Goal: Task Accomplishment & Management: Use online tool/utility

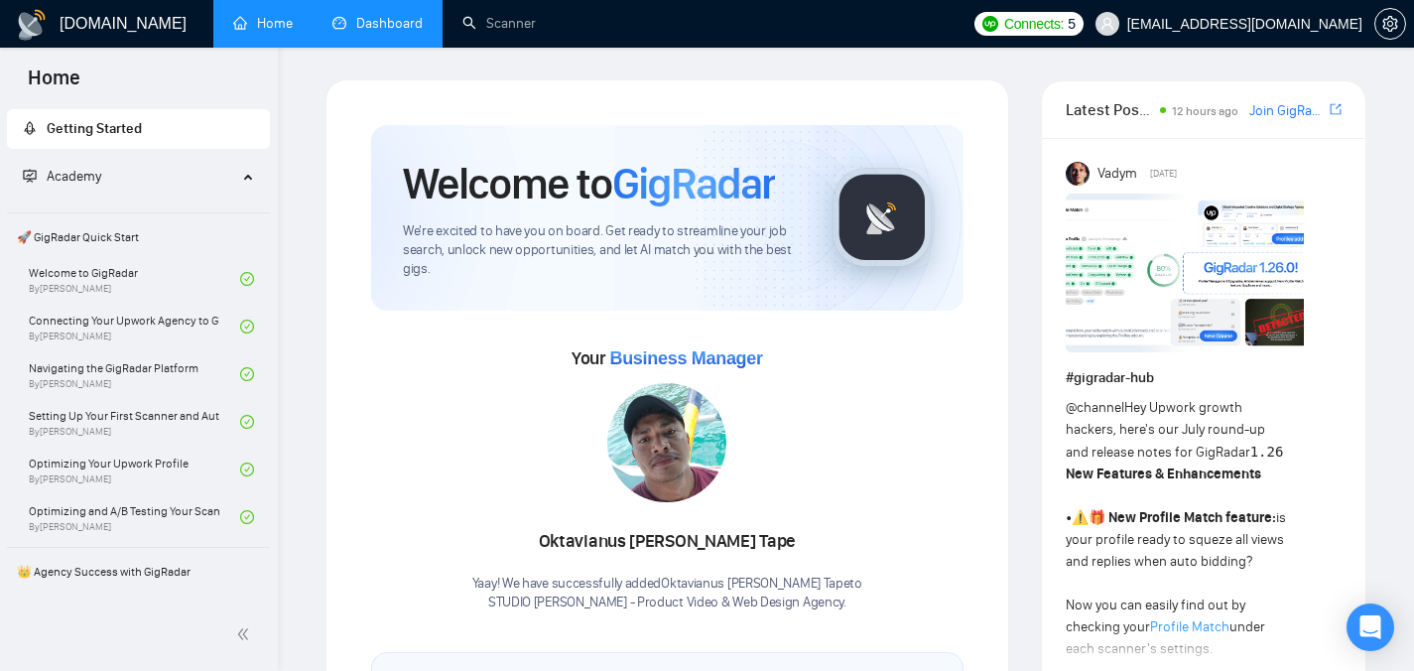
click at [363, 32] on link "Dashboard" at bounding box center [377, 23] width 90 height 17
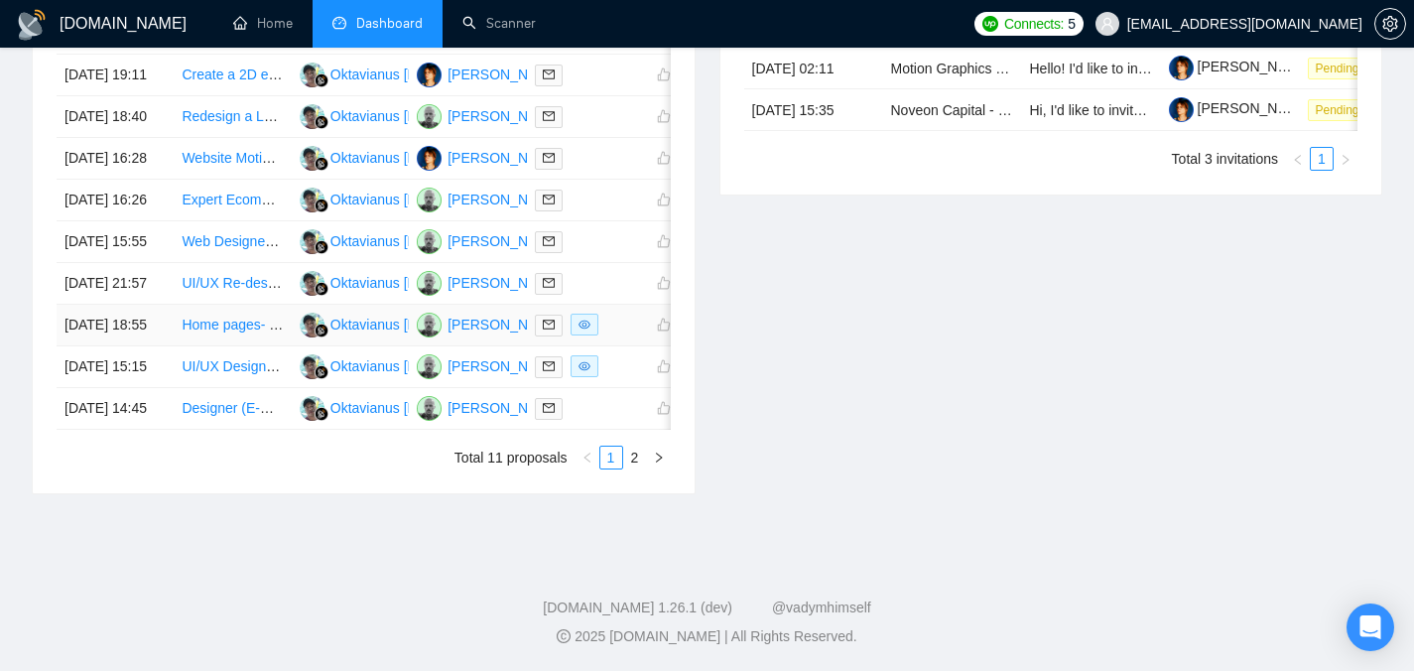
scroll to position [1062, 0]
click at [635, 461] on link "2" at bounding box center [635, 458] width 22 height 22
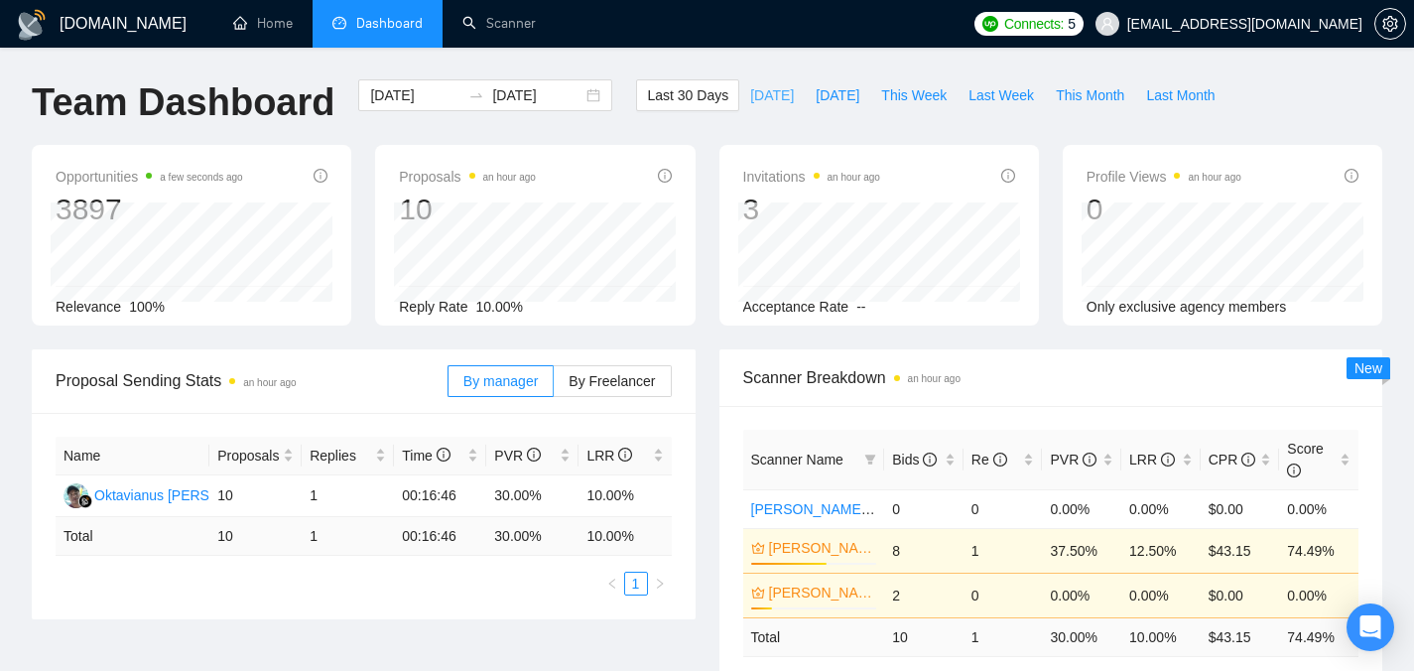
click at [770, 92] on span "Today" at bounding box center [772, 95] width 44 height 22
type input "2025-09-25"
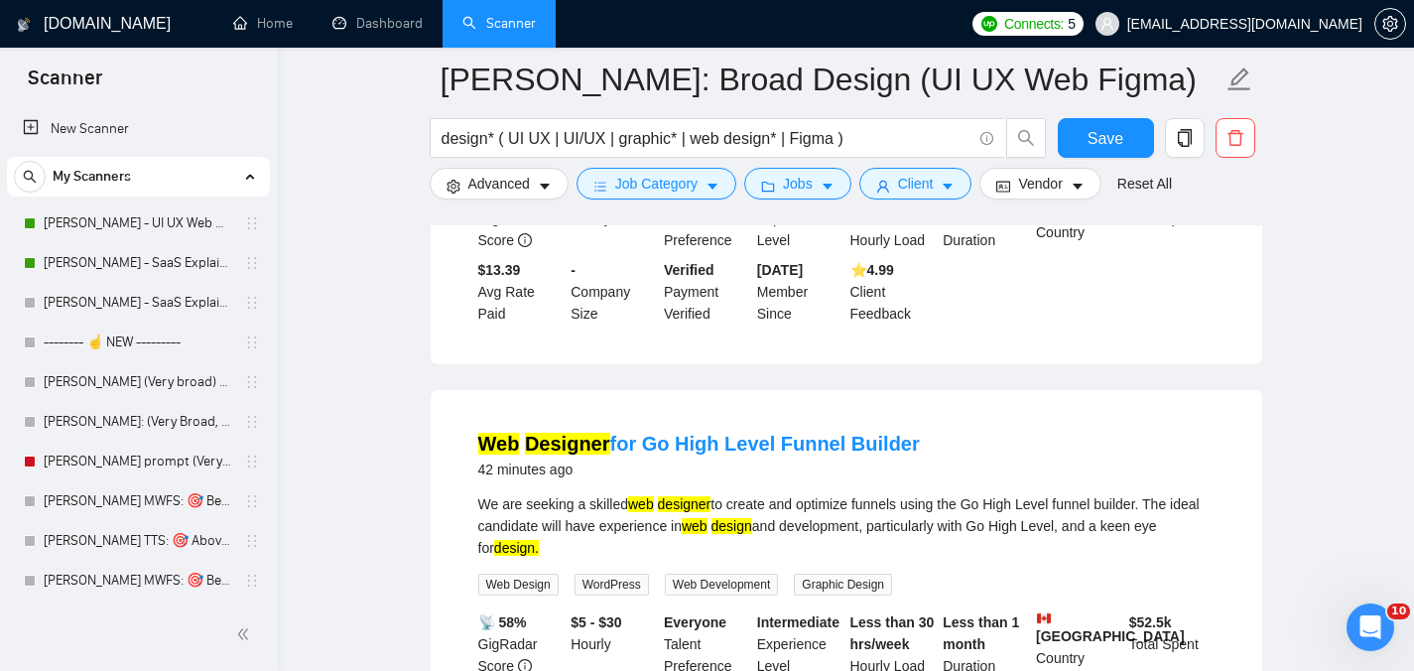
scroll to position [1304, 0]
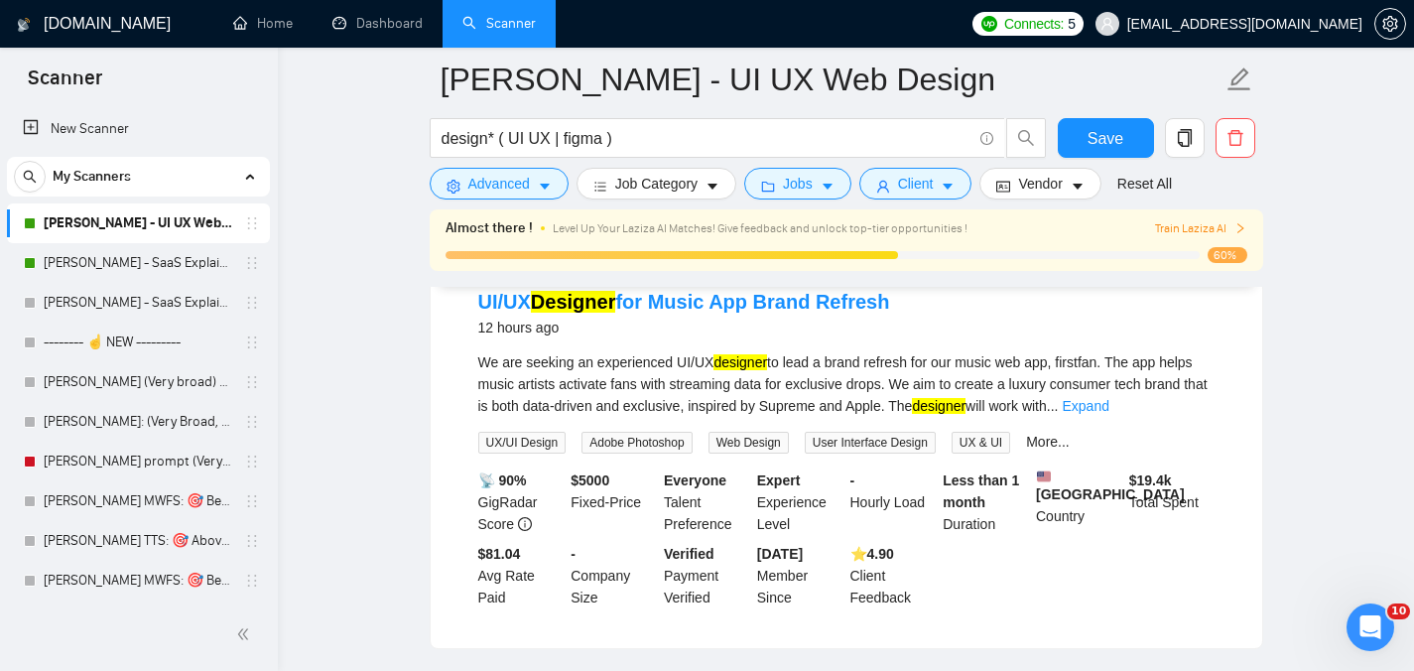
scroll to position [1529, 0]
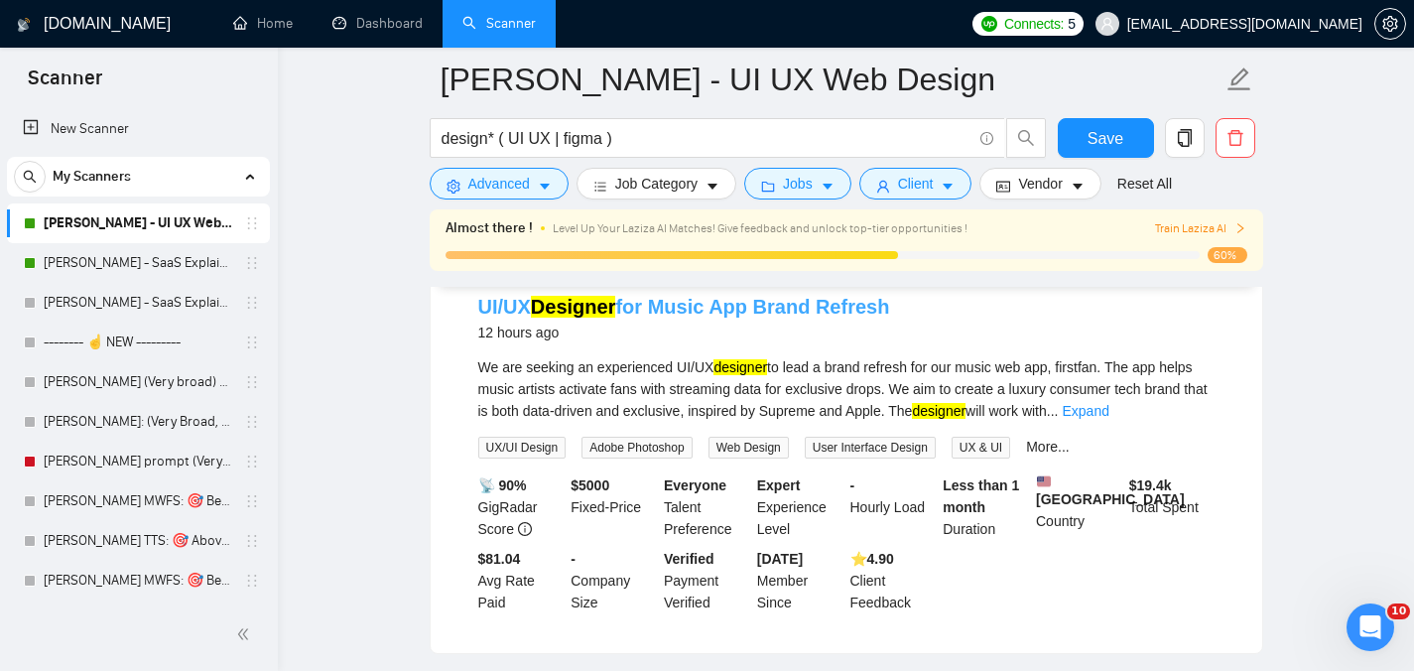
click at [731, 318] on link "UI/UX Designer for Music App Brand Refresh" at bounding box center [684, 307] width 412 height 22
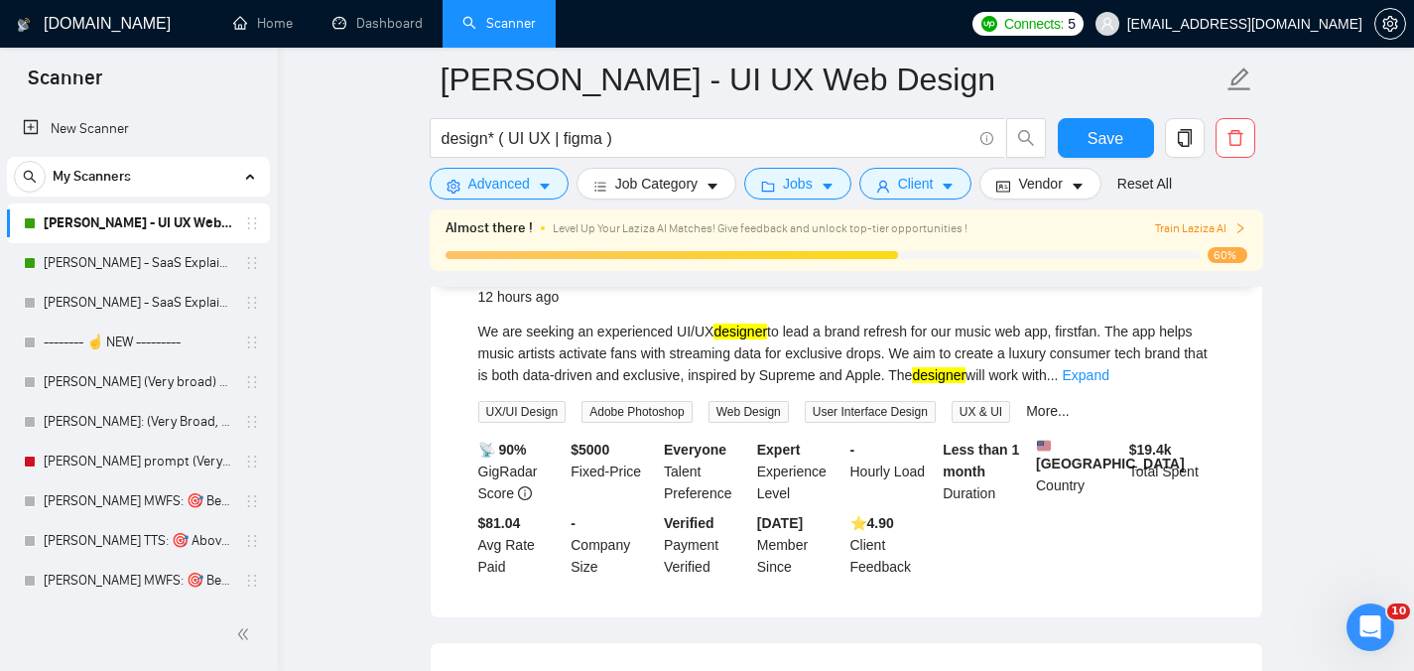
scroll to position [1556, 0]
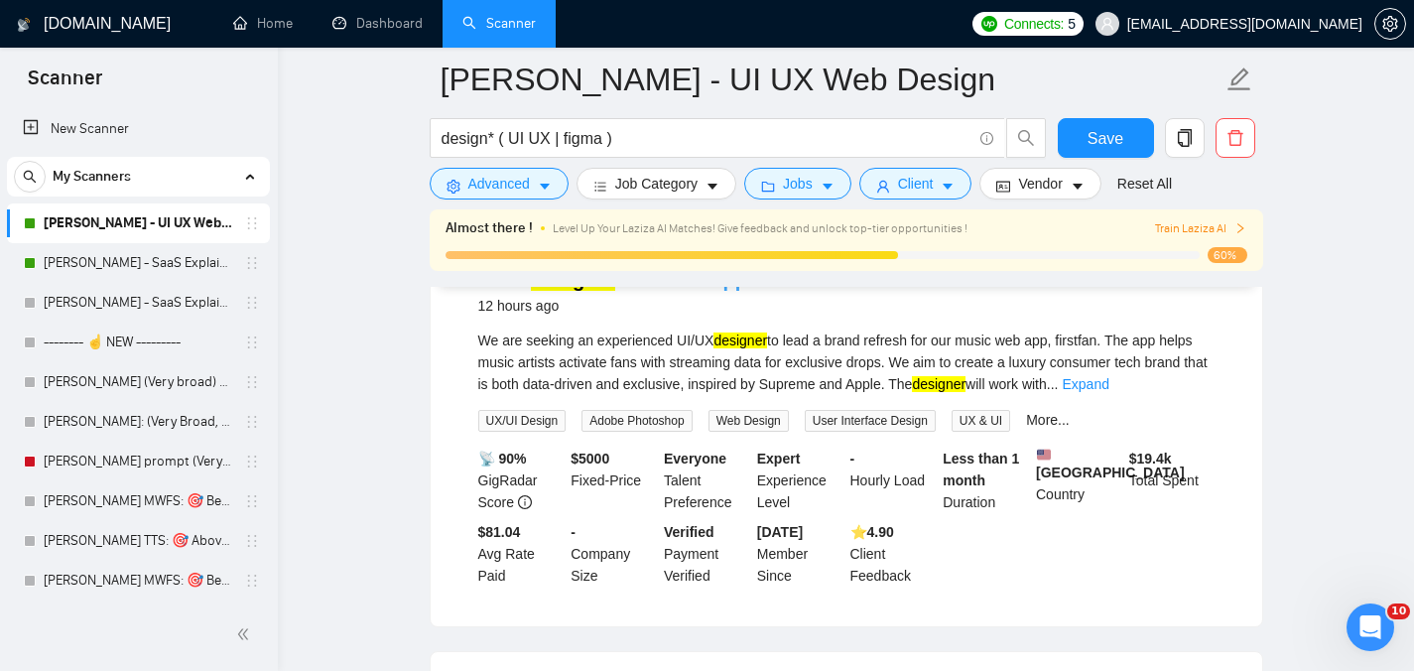
click at [678, 291] on link "UI/UX Designer for Music App Brand Refresh" at bounding box center [684, 280] width 412 height 22
click at [552, 189] on icon "caret-down" at bounding box center [545, 187] width 14 height 14
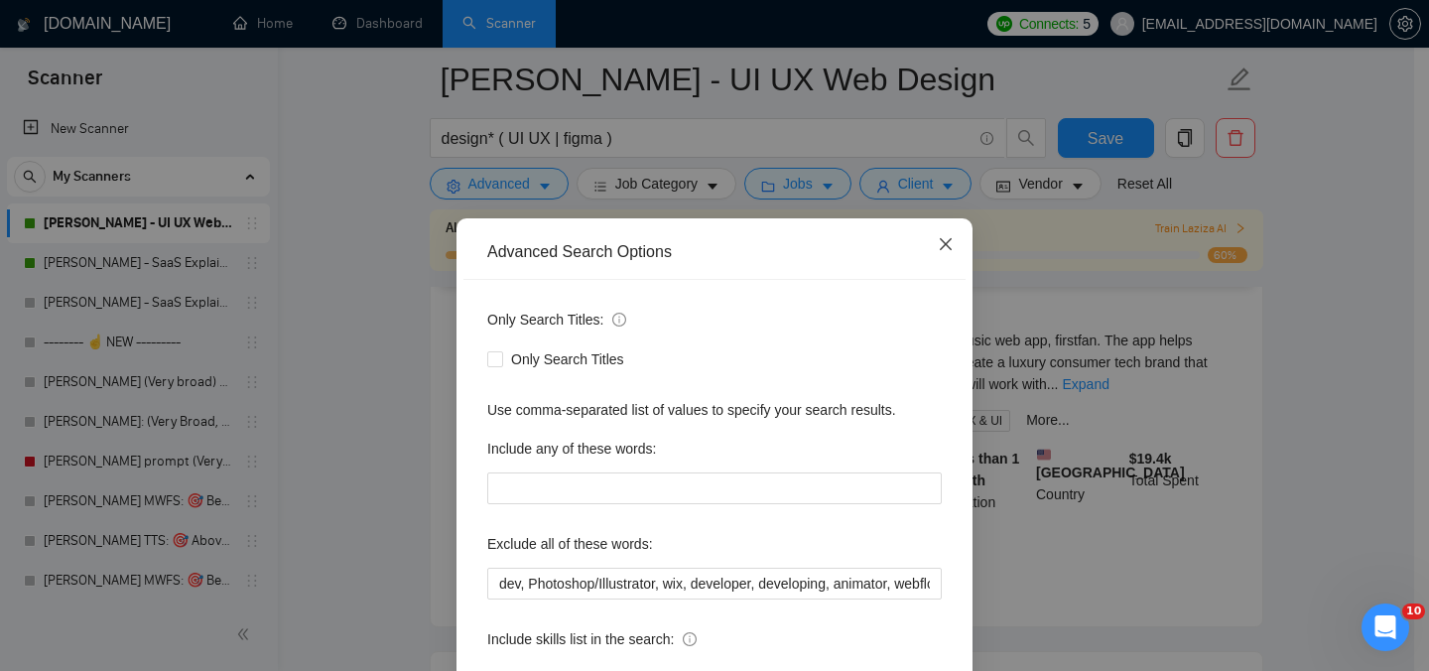
click at [941, 252] on icon "close" at bounding box center [946, 244] width 16 height 16
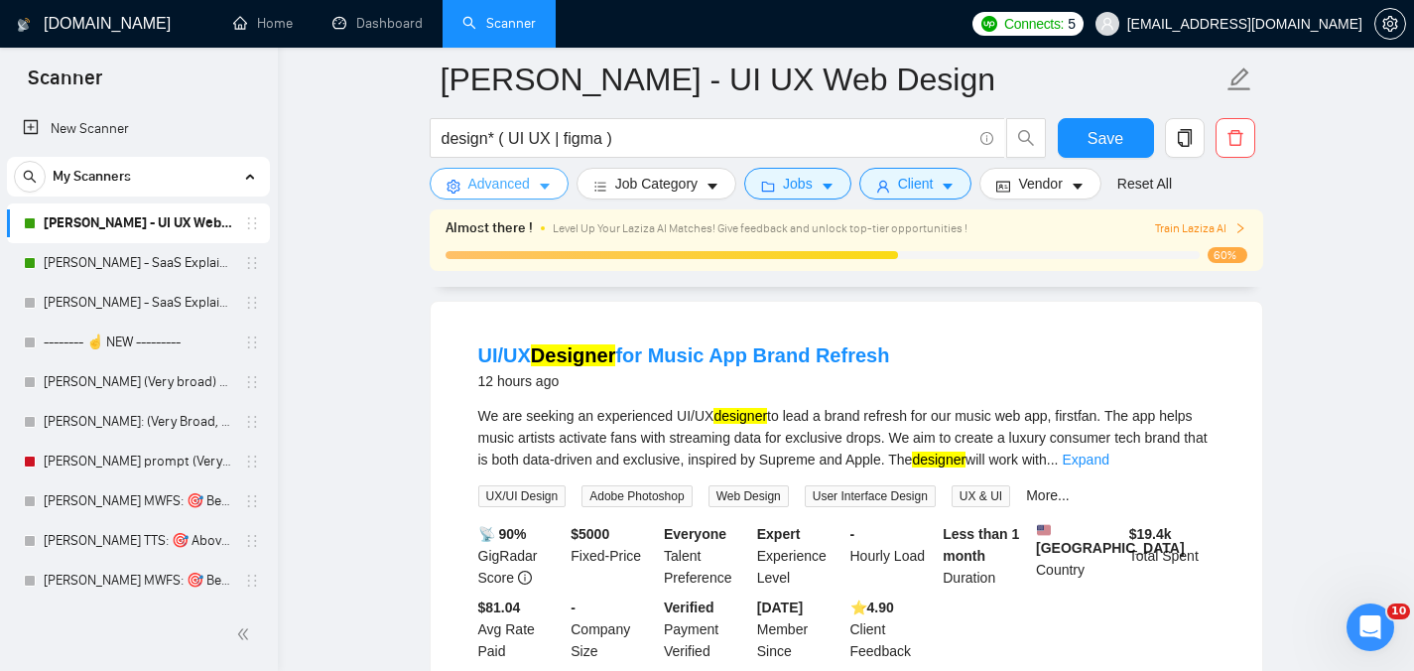
scroll to position [1525, 0]
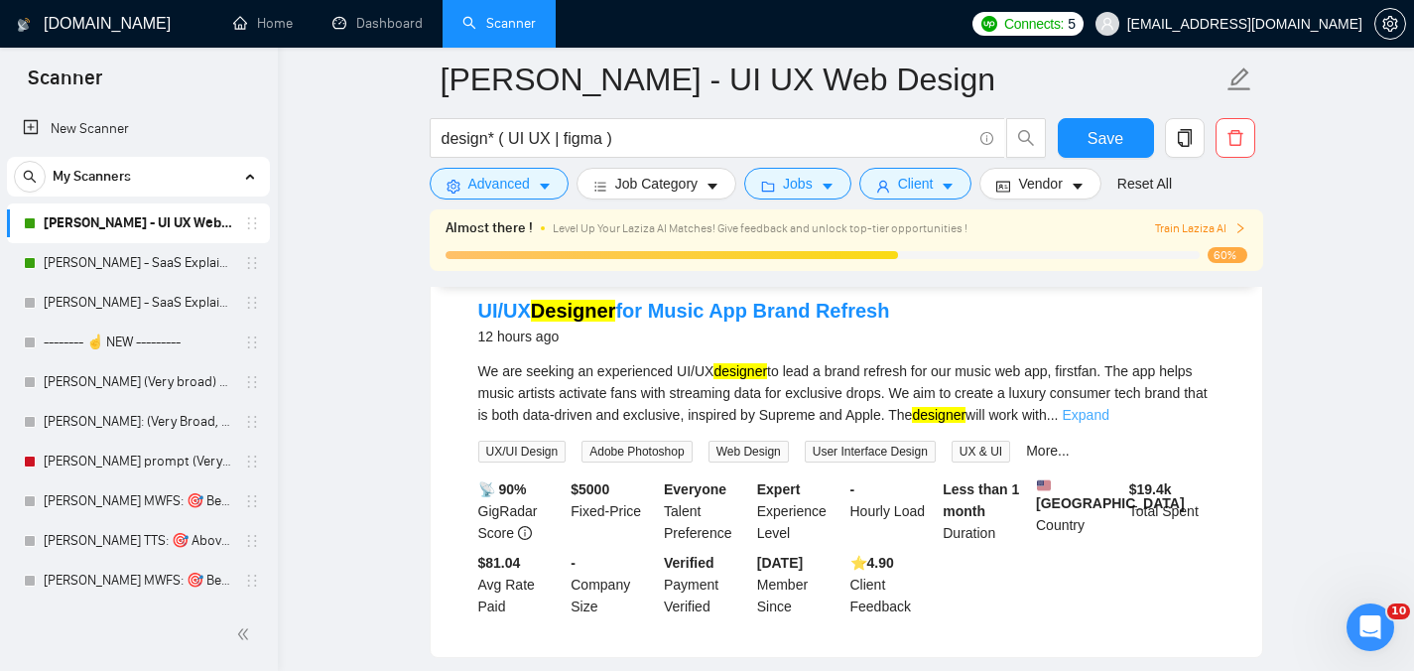
click at [1108, 423] on link "Expand" at bounding box center [1085, 415] width 47 height 16
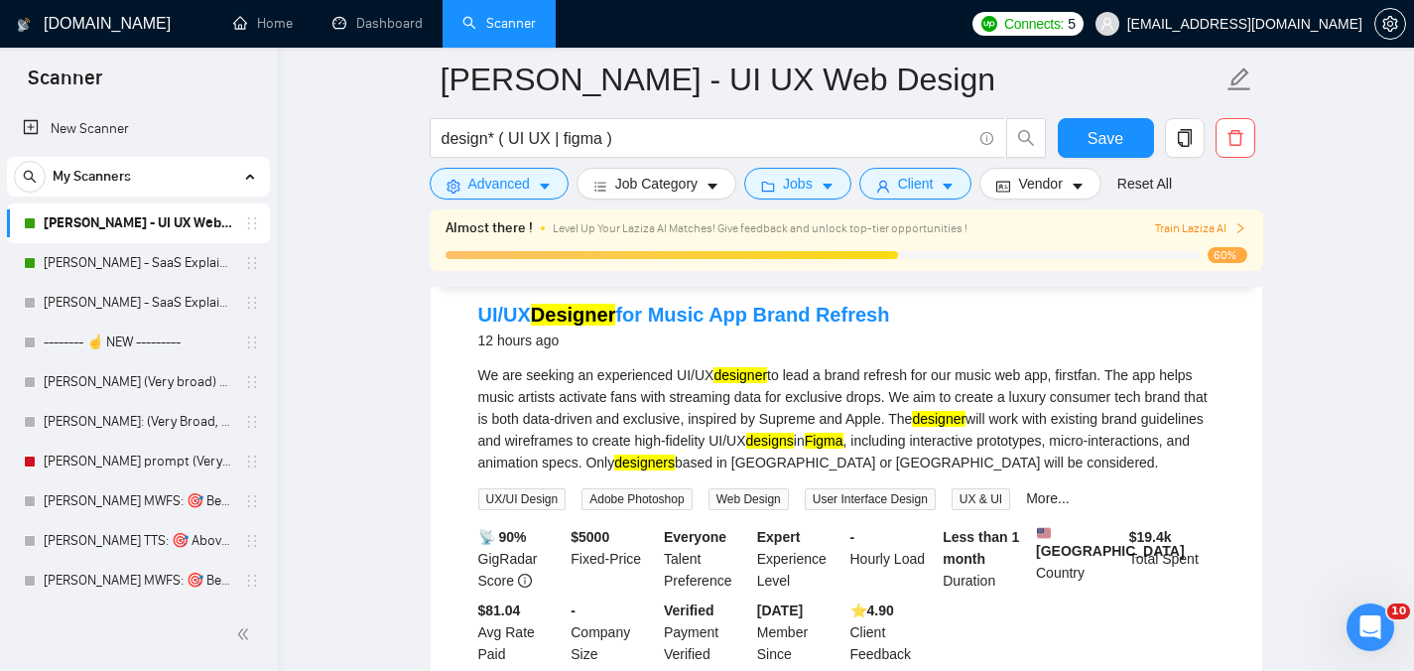
scroll to position [1515, 0]
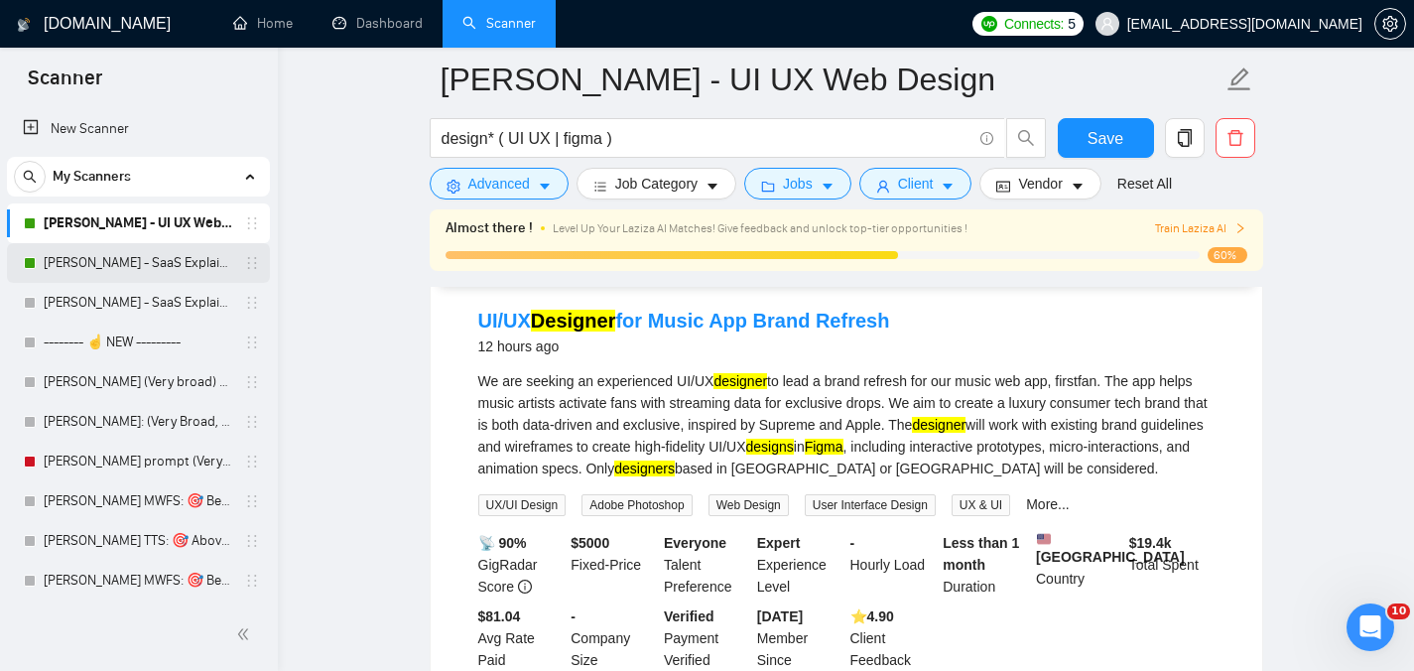
click at [99, 261] on link "[PERSON_NAME] - SaaS Explainer Video" at bounding box center [138, 263] width 189 height 40
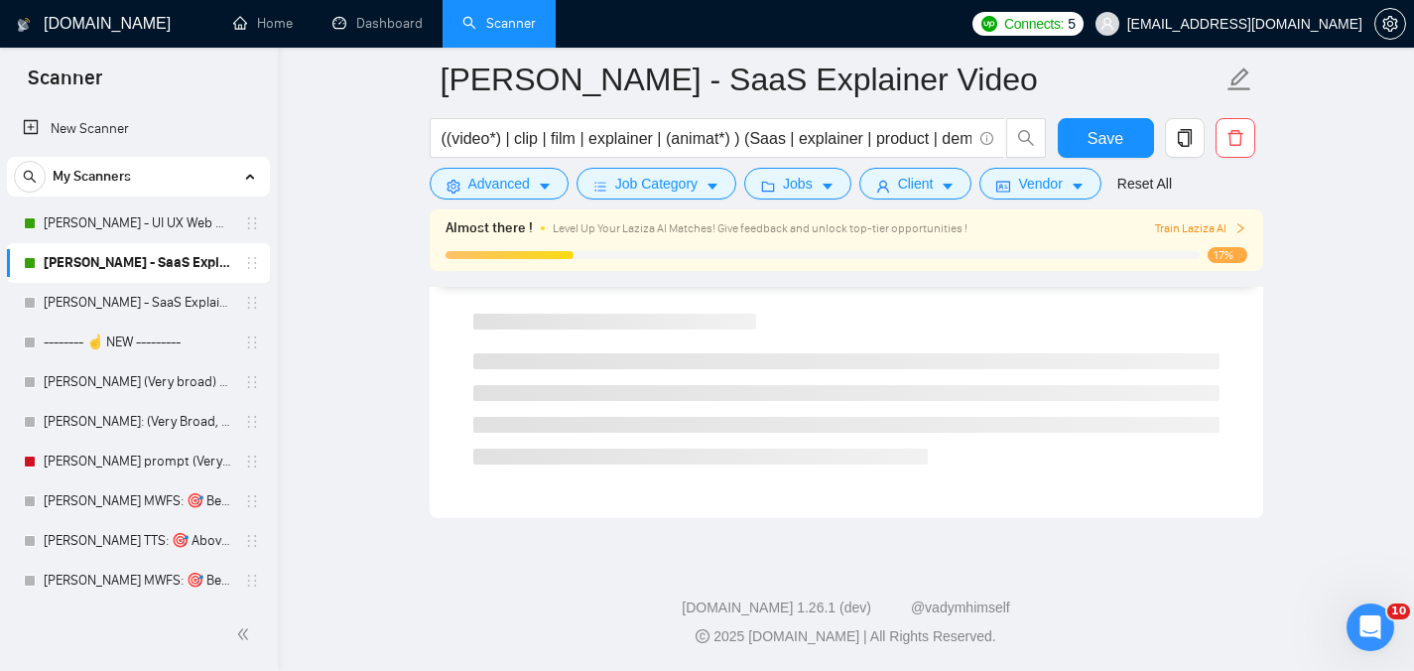
scroll to position [1294, 0]
click at [136, 224] on link "[PERSON_NAME] - UI UX Web Design" at bounding box center [138, 223] width 189 height 40
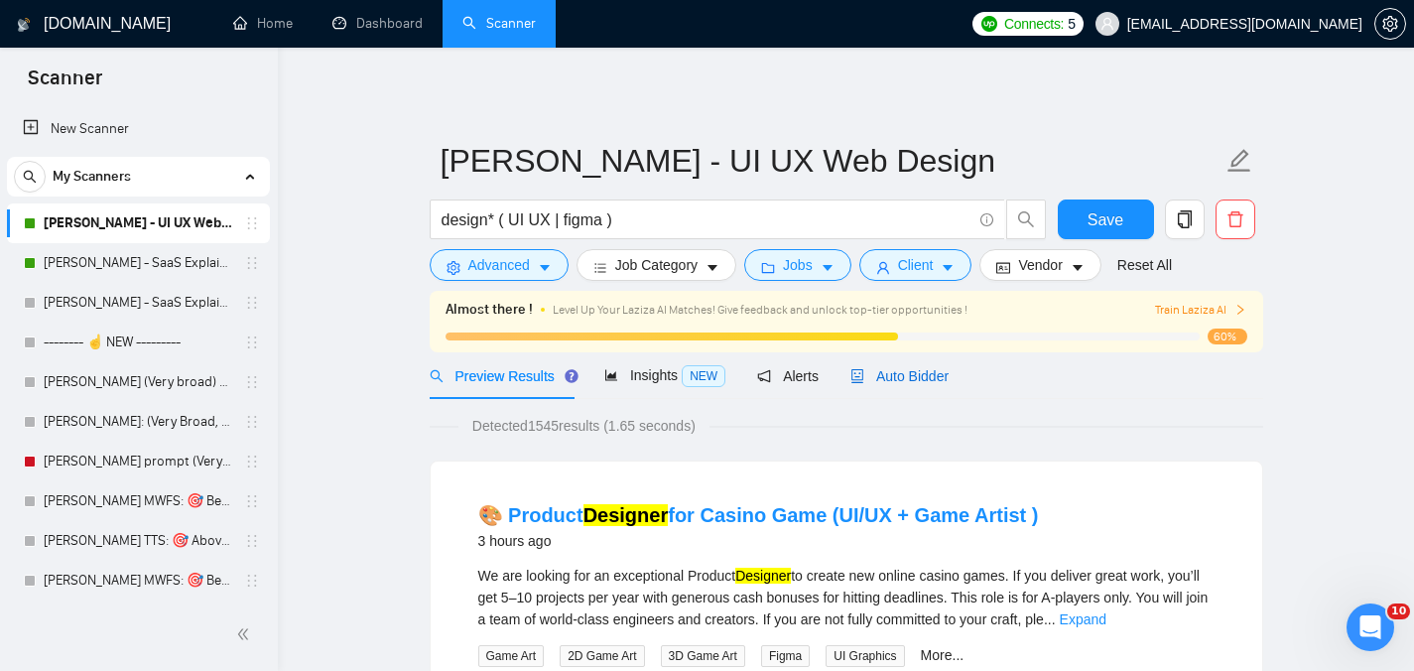
click at [907, 382] on span "Auto Bidder" at bounding box center [899, 376] width 98 height 16
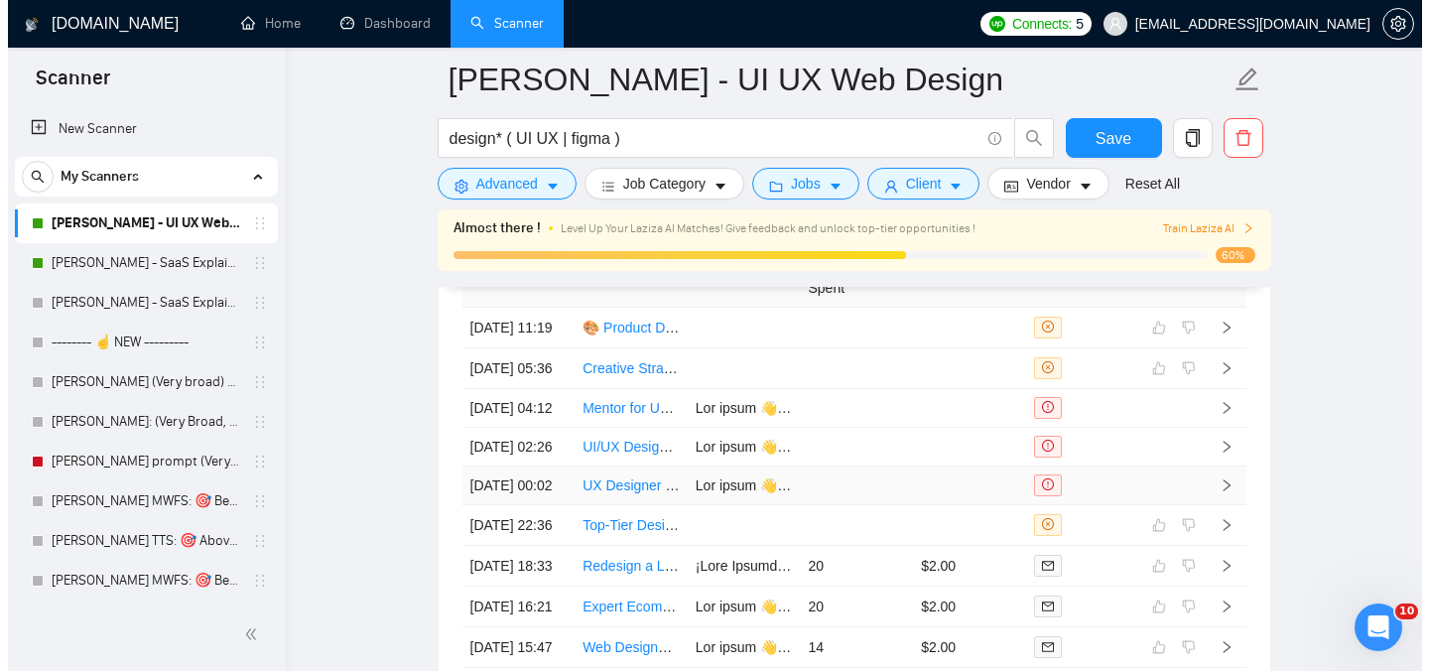
scroll to position [4975, 0]
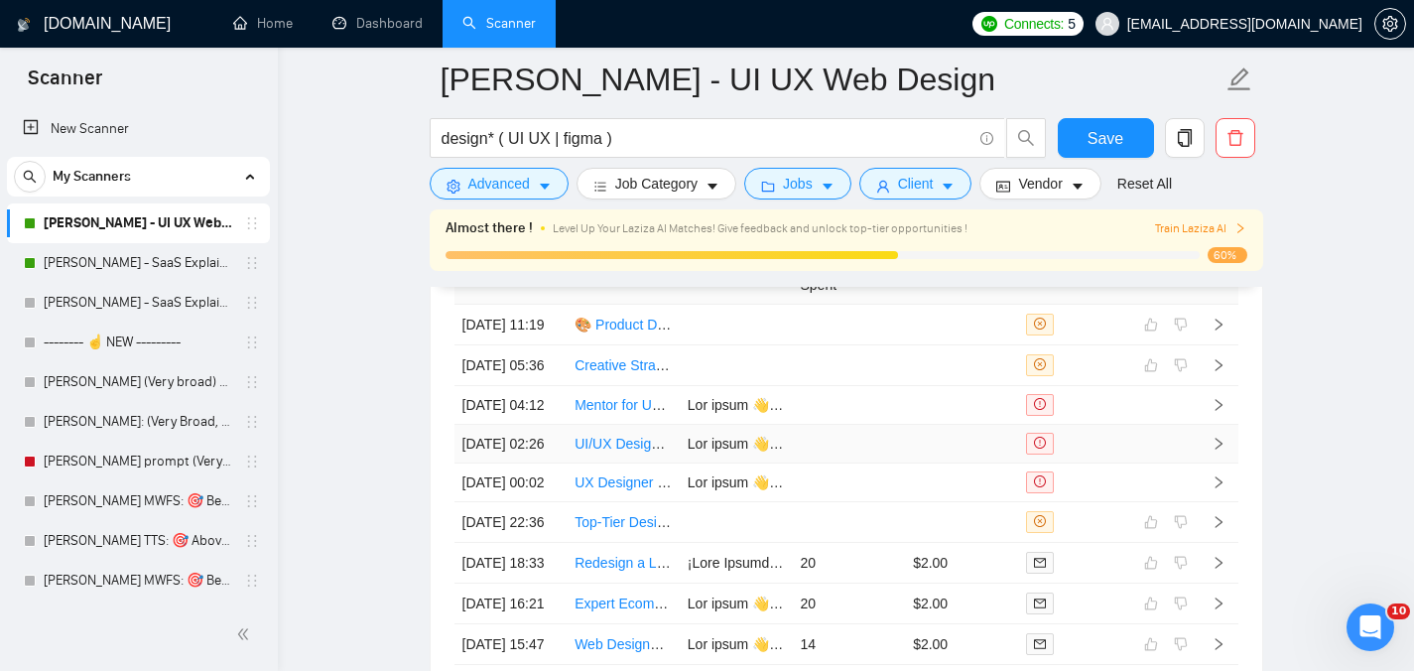
click at [626, 452] on link "UI/UX Designer for Music App Brand Refresh" at bounding box center [714, 444] width 278 height 16
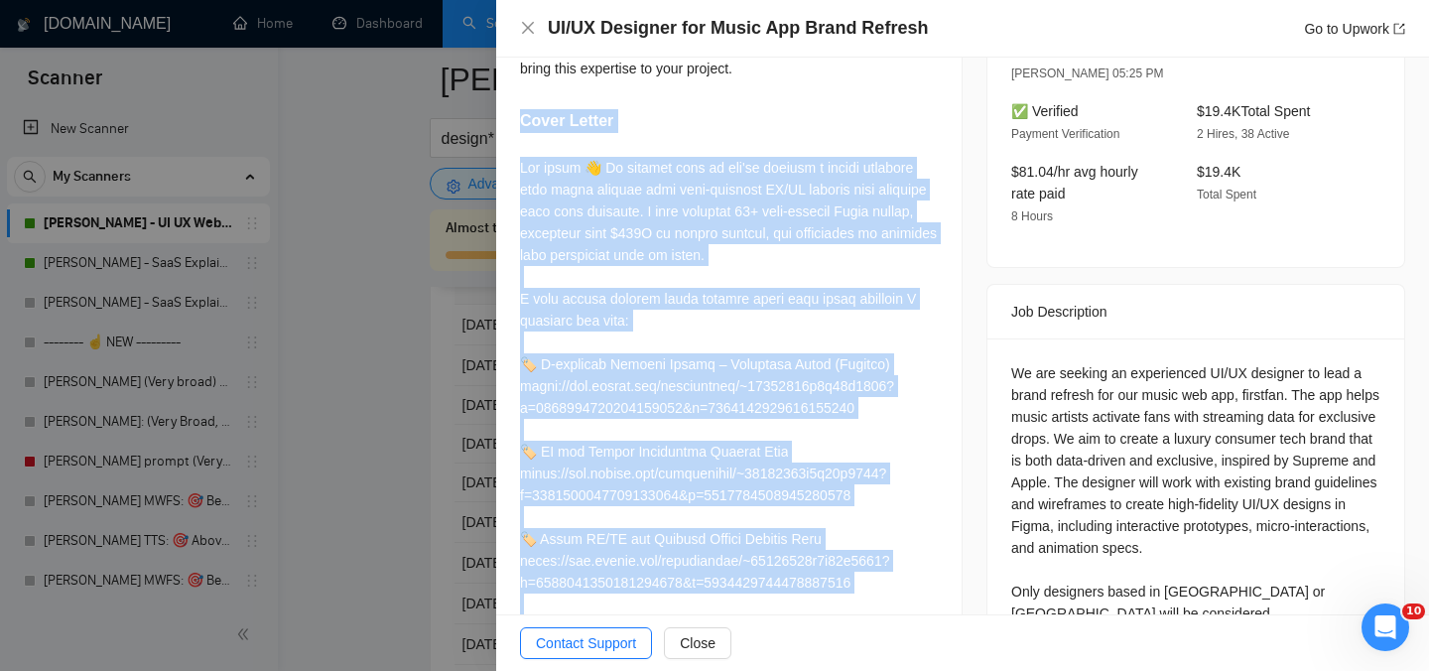
scroll to position [714, 0]
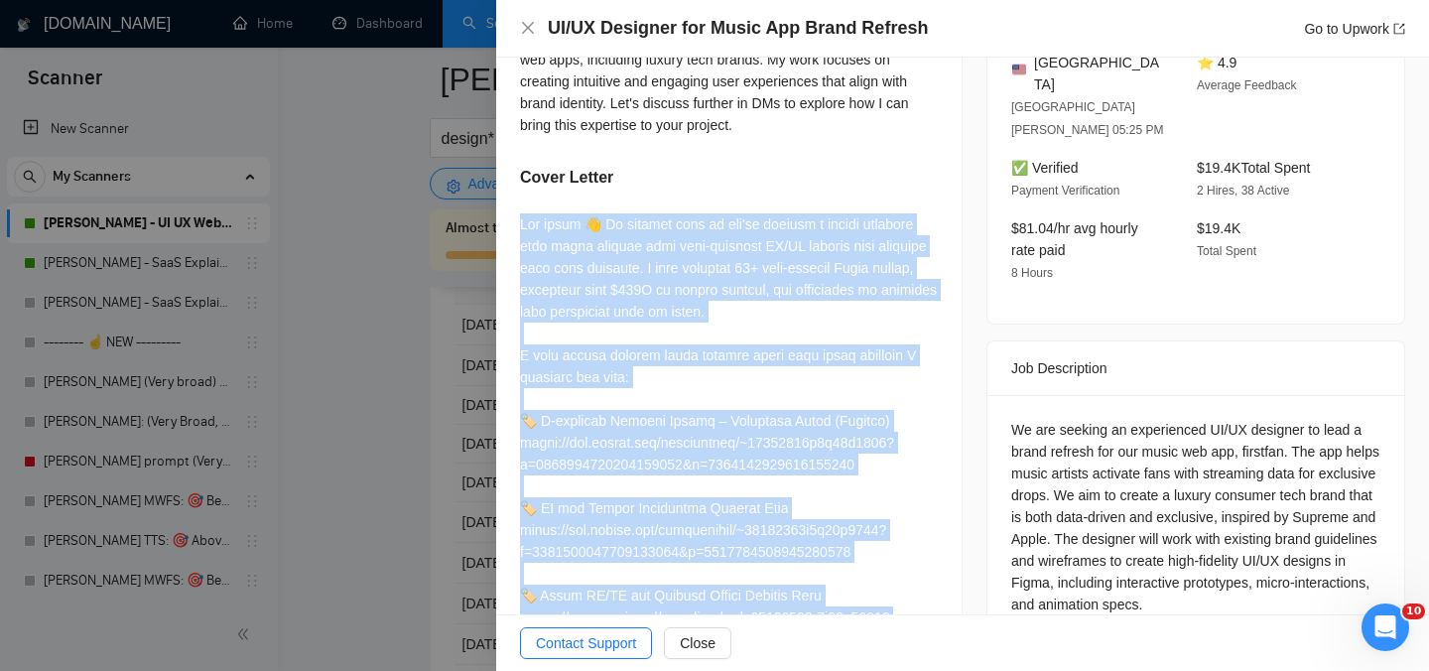
drag, startPoint x: 604, startPoint y: 578, endPoint x: 523, endPoint y: 194, distance: 391.6
click at [523, 213] on div at bounding box center [729, 529] width 418 height 633
copy div "Lor ipsum 👋 Do sitamet cons ad eli'se doeiusm t incidi utlabore etdo magna aliq…"
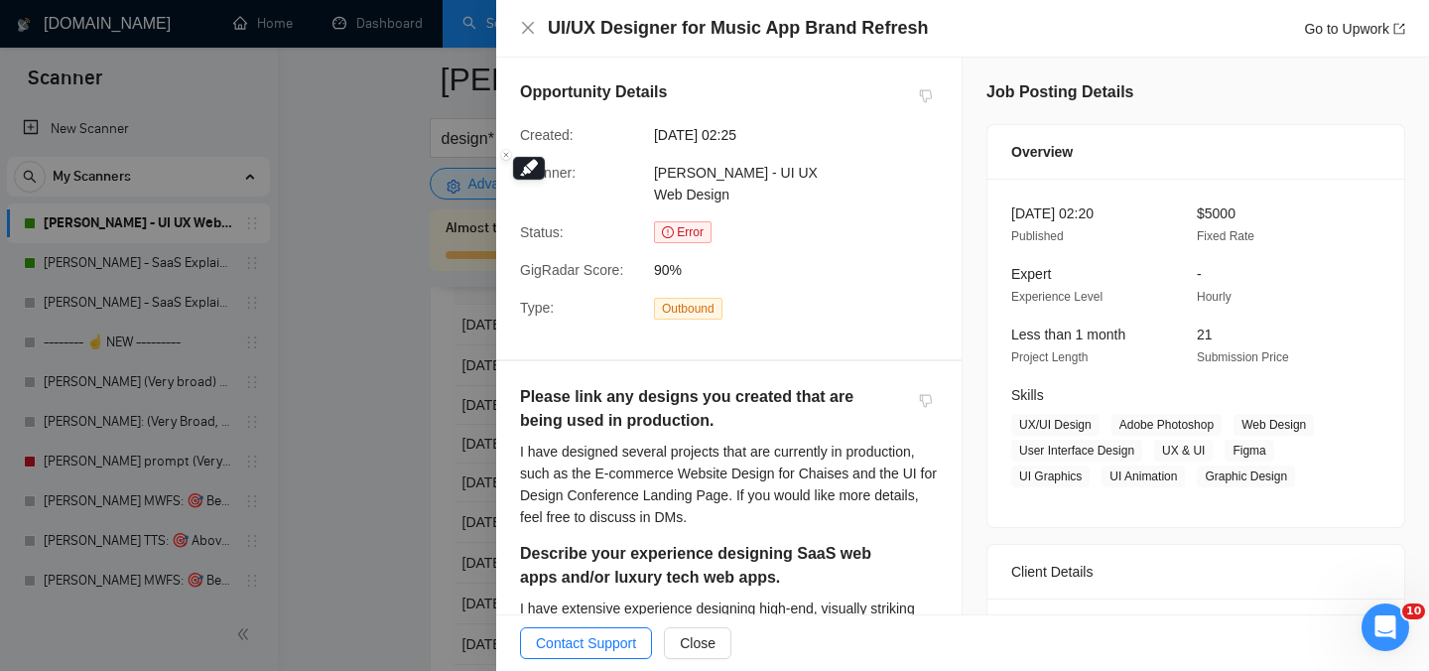
scroll to position [295, 0]
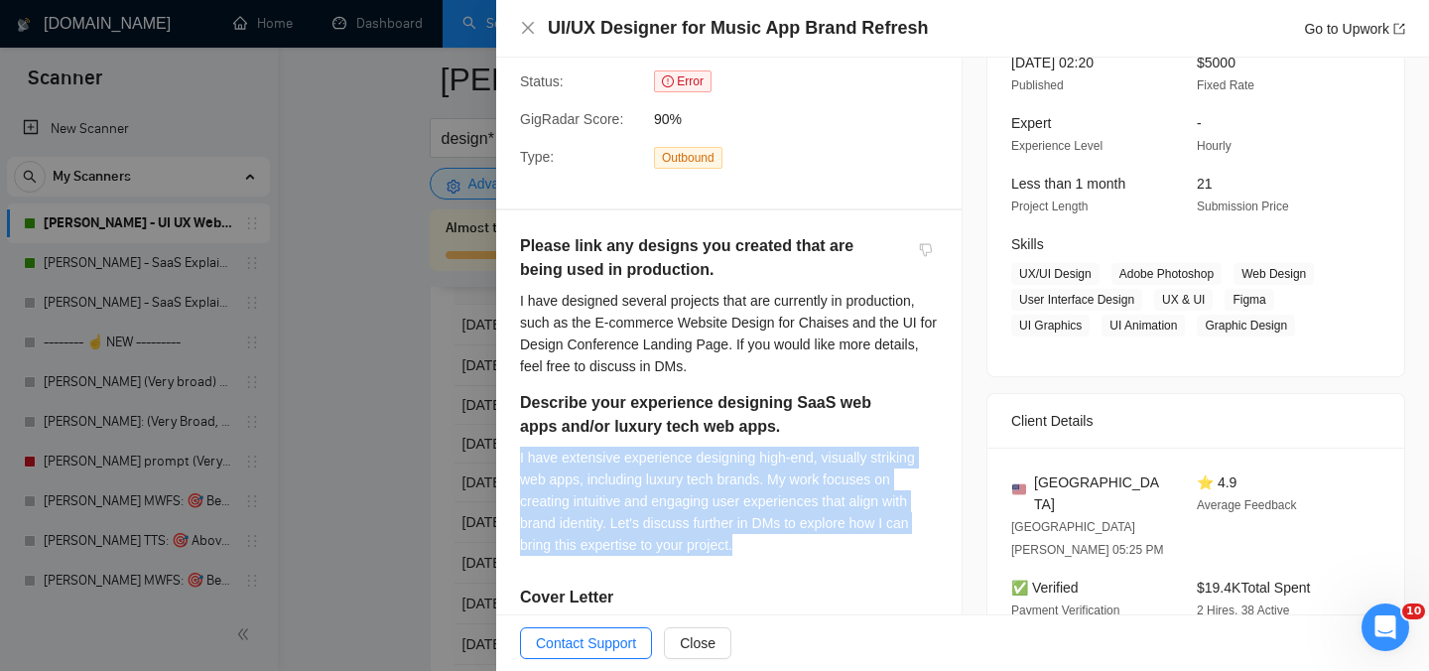
drag, startPoint x: 743, startPoint y: 522, endPoint x: 515, endPoint y: 438, distance: 243.3
copy div "I have extensive experience designing high-end, visually striking web apps, inc…"
